Goal: Information Seeking & Learning: Learn about a topic

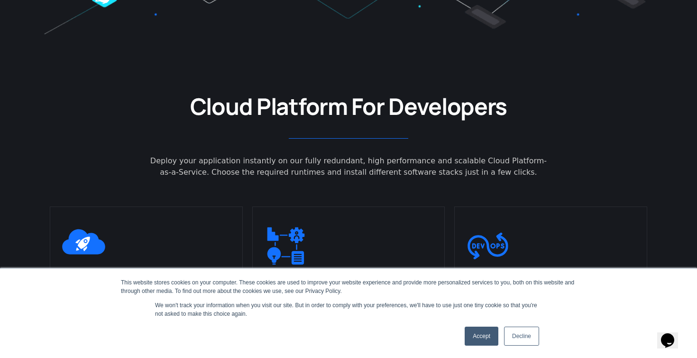
scroll to position [490, 0]
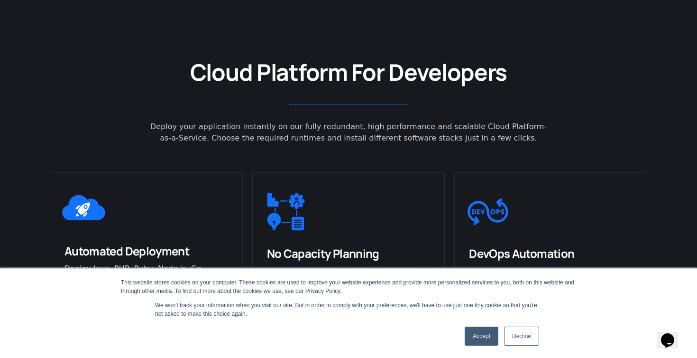
click at [522, 337] on link "Decline" at bounding box center [521, 335] width 35 height 19
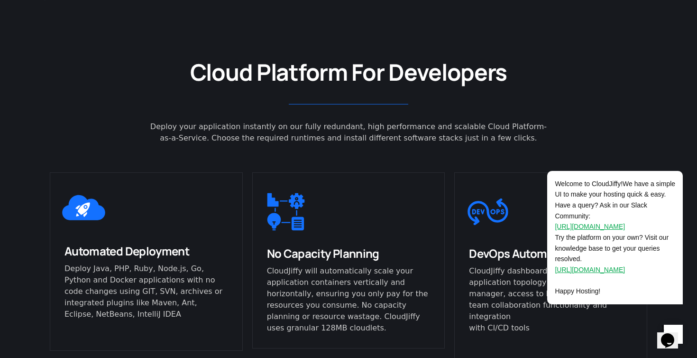
click at [113, 99] on div at bounding box center [349, 104] width 598 height 15
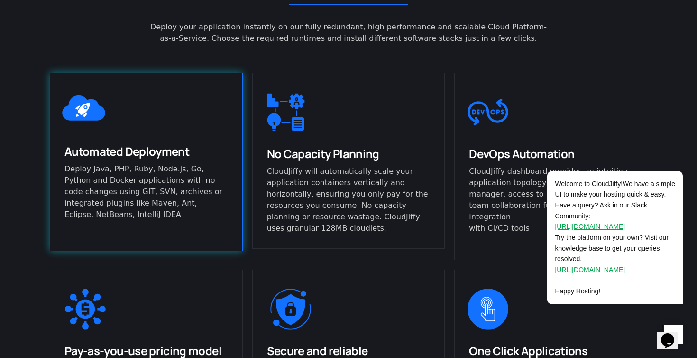
scroll to position [642, 0]
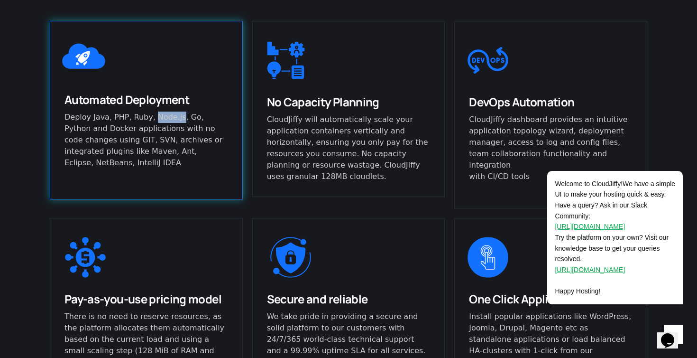
drag, startPoint x: 149, startPoint y: 116, endPoint x: 175, endPoint y: 116, distance: 26.6
click at [175, 116] on p "Deploy Java, PHP, Ruby, Node.js, Go, Python and Docker applications with no cod…" at bounding box center [146, 139] width 164 height 57
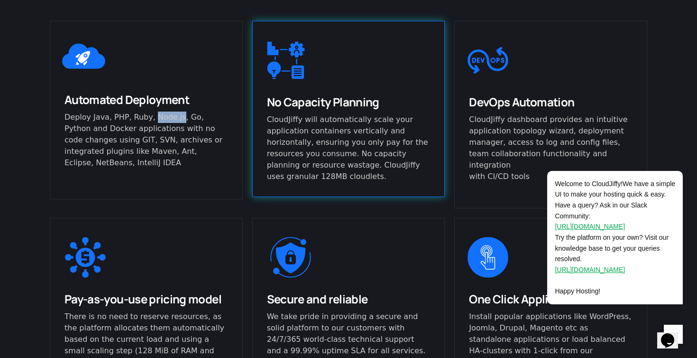
drag, startPoint x: 294, startPoint y: 98, endPoint x: 420, endPoint y: 103, distance: 126.2
click at [420, 103] on h3 "No Capacity Planning" at bounding box center [349, 101] width 164 height 15
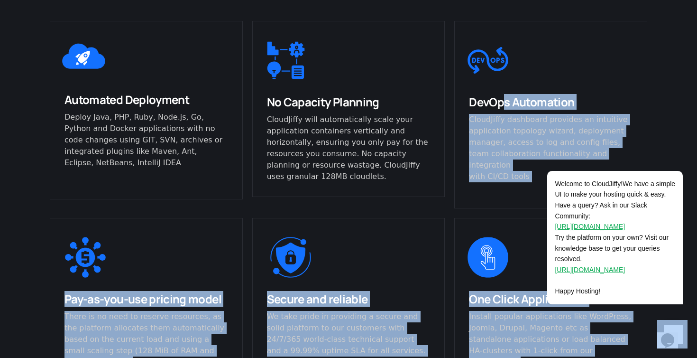
drag, startPoint x: 1014, startPoint y: 190, endPoint x: 596, endPoint y: 109, distance: 426.0
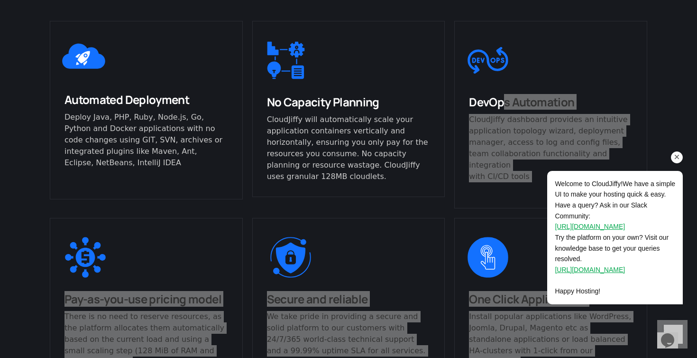
click at [675, 159] on icon "Chat attention grabber" at bounding box center [677, 157] width 9 height 9
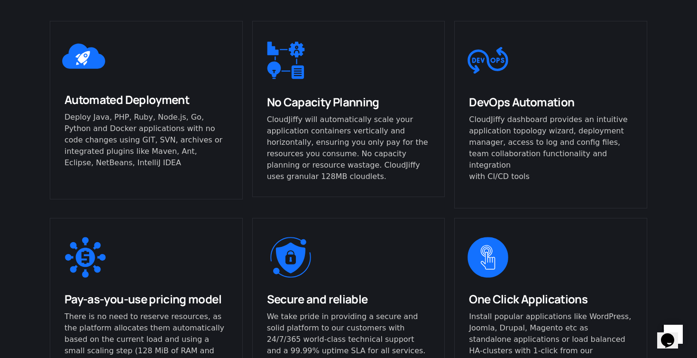
click at [236, 193] on div "Automated Deployment Deploy Java, PHP, Ruby, Node.js, Go, Python and Docker app…" at bounding box center [146, 114] width 202 height 197
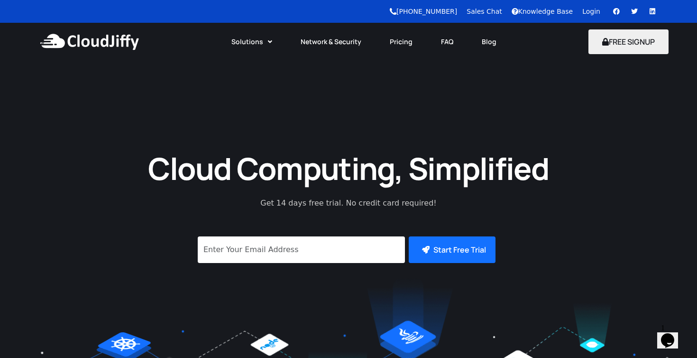
scroll to position [0, 0]
click at [485, 35] on link "Blog" at bounding box center [489, 41] width 43 height 21
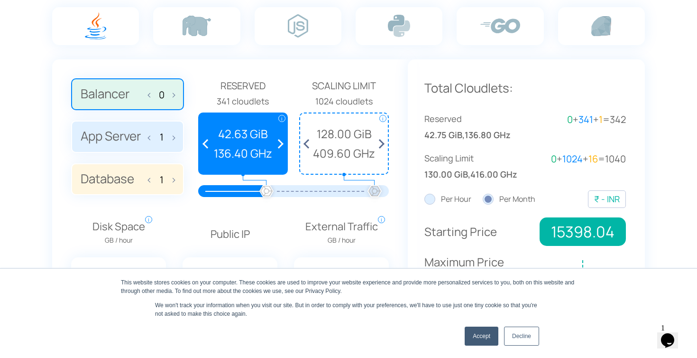
scroll to position [666, 0]
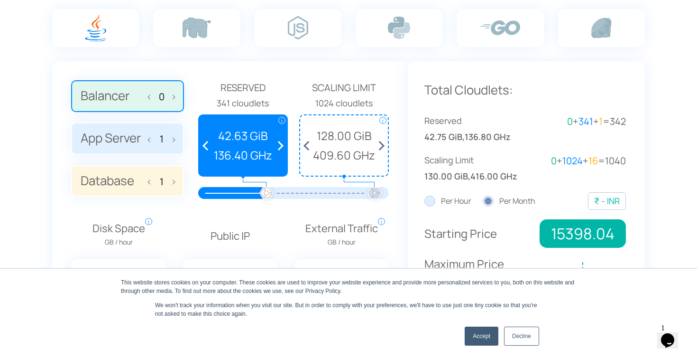
click at [521, 337] on link "Decline" at bounding box center [521, 335] width 35 height 19
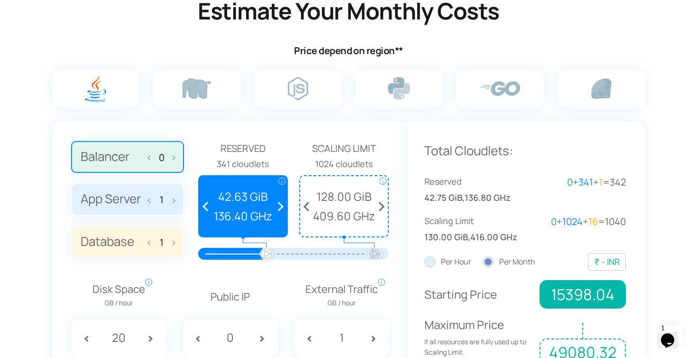
scroll to position [623, 0]
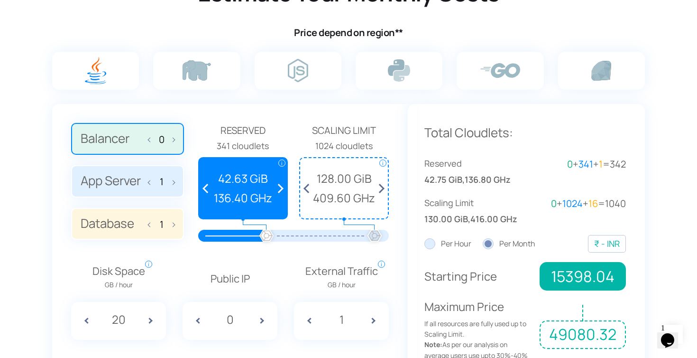
click at [141, 183] on label "App Server 1" at bounding box center [127, 181] width 113 height 32
click at [0, 0] on input "App Server 1" at bounding box center [0, 0] width 0 height 0
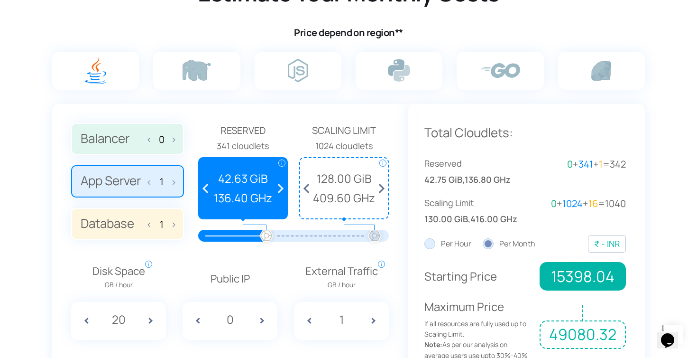
click at [159, 181] on input "1" at bounding box center [161, 181] width 15 height 11
type input "2"
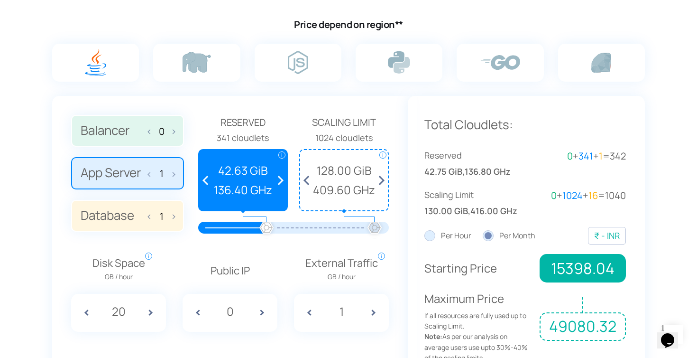
scroll to position [637, 0]
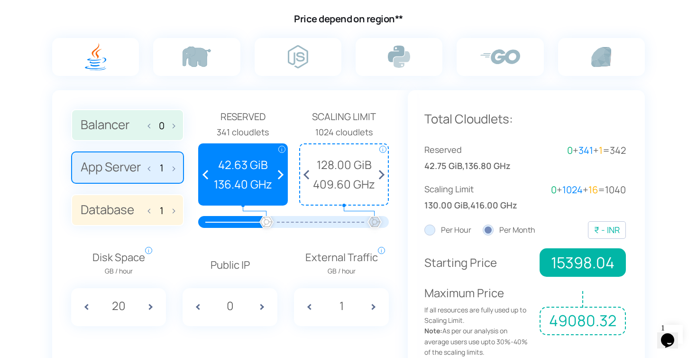
type input "1"
click at [126, 299] on input "20" at bounding box center [118, 305] width 35 height 18
click at [351, 175] on span "409.60 GHz" at bounding box center [344, 184] width 78 height 18
click at [150, 300] on span at bounding box center [154, 307] width 24 height 38
click at [131, 300] on input "20" at bounding box center [118, 305] width 35 height 18
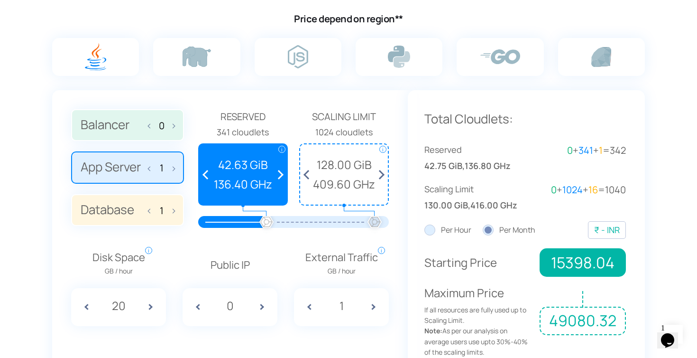
type input "2"
type input "0.2"
click at [244, 305] on input "0" at bounding box center [229, 305] width 35 height 18
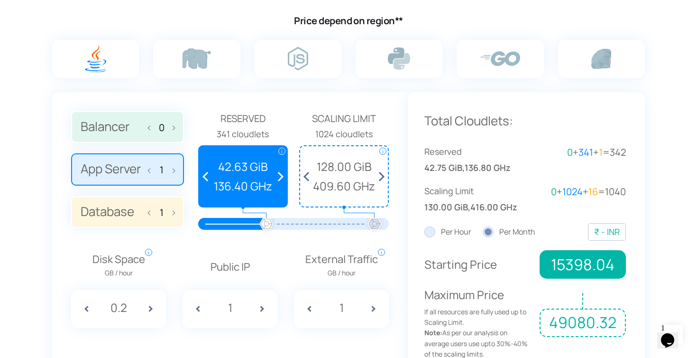
scroll to position [628, 0]
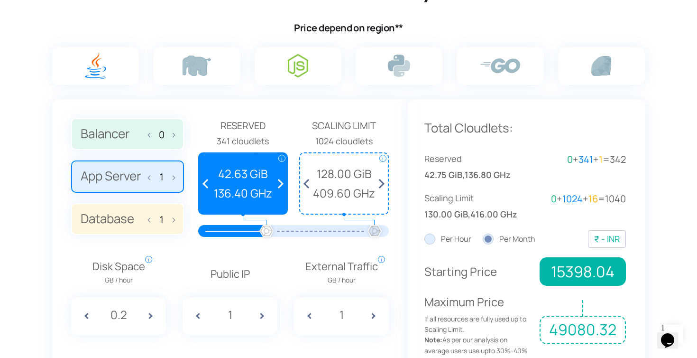
type input "1"
click at [308, 72] on label at bounding box center [298, 66] width 87 height 38
click at [0, 0] on input "radio" at bounding box center [0, 0] width 0 height 0
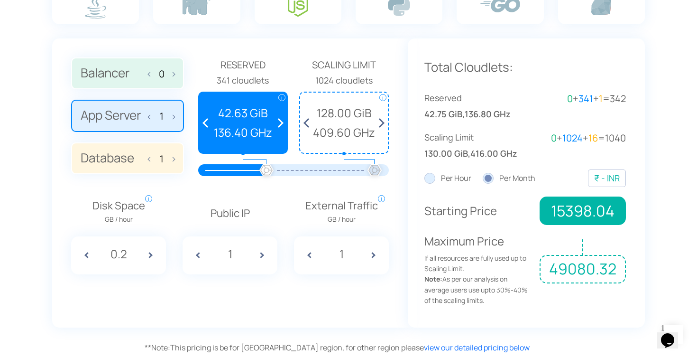
scroll to position [692, 0]
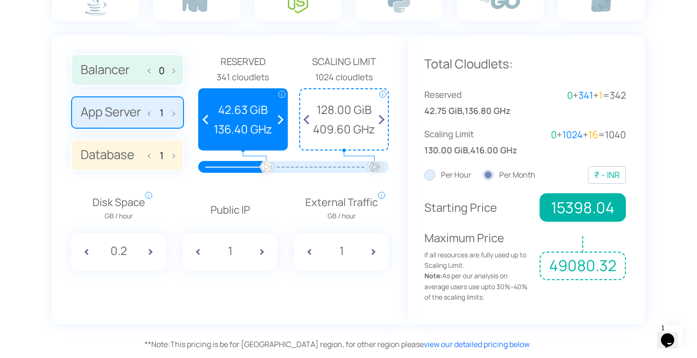
drag, startPoint x: 467, startPoint y: 258, endPoint x: 533, endPoint y: 258, distance: 65.9
click at [533, 258] on div "Maximum Price If all resources are fully used up to Scaling Limit. Note: As per…" at bounding box center [525, 266] width 202 height 74
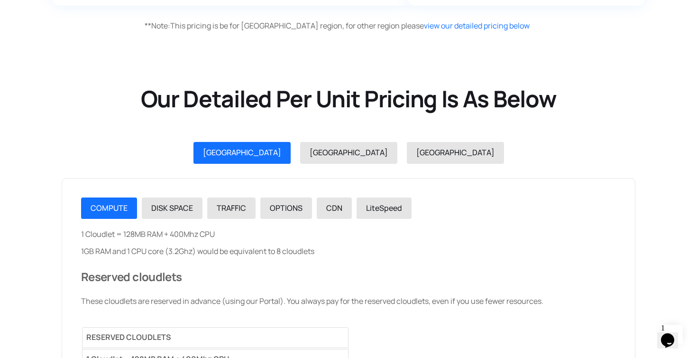
scroll to position [1010, 0]
drag, startPoint x: 81, startPoint y: 228, endPoint x: 228, endPoint y: 235, distance: 147.2
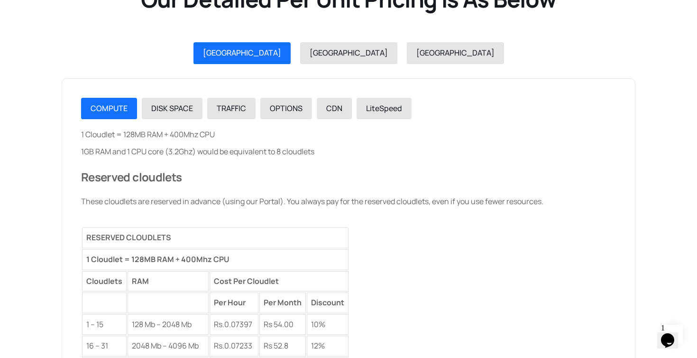
scroll to position [1111, 0]
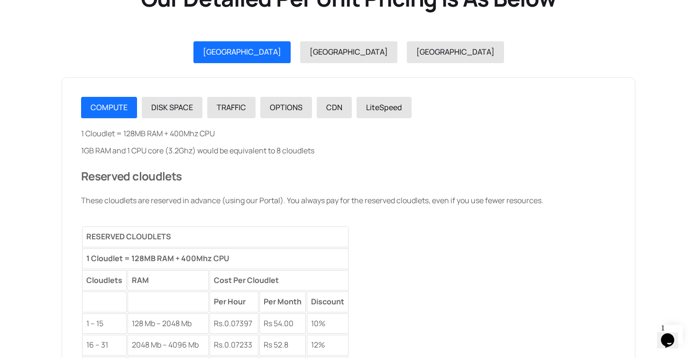
drag, startPoint x: 173, startPoint y: 129, endPoint x: 241, endPoint y: 129, distance: 68.3
click at [241, 129] on div "1 Cloudlet = 128MB RAM + 400Mhz CPU 1GB RAM and 1 CPU core (3.2Ghz) would be eq…" at bounding box center [348, 285] width 535 height 315
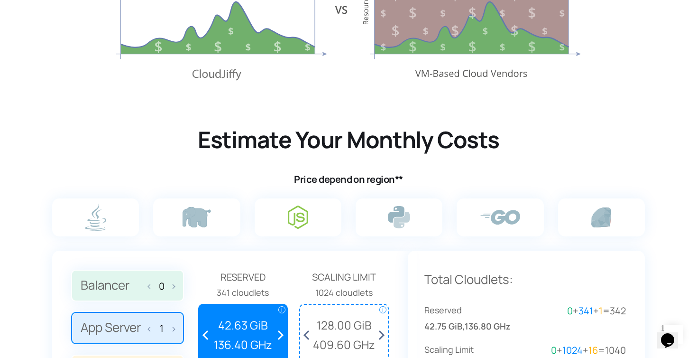
scroll to position [343, 0]
